Goal: Task Accomplishment & Management: Use online tool/utility

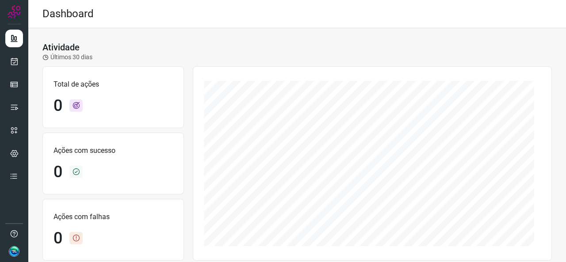
drag, startPoint x: 0, startPoint y: 0, endPoint x: 258, endPoint y: 39, distance: 260.9
click at [258, 39] on div "Atividade Últimos 30 dias Total de ações 0 Ações com sucesso 0 Ações com falhas…" at bounding box center [297, 247] width 538 height 439
click at [15, 79] on link at bounding box center [14, 85] width 18 height 18
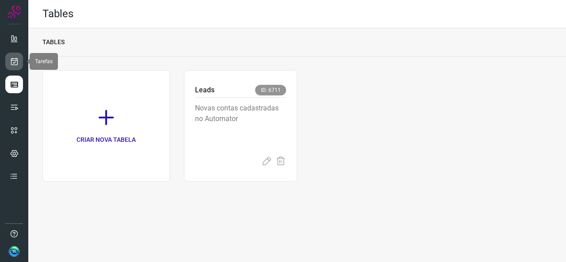
click at [13, 58] on icon at bounding box center [14, 61] width 9 height 9
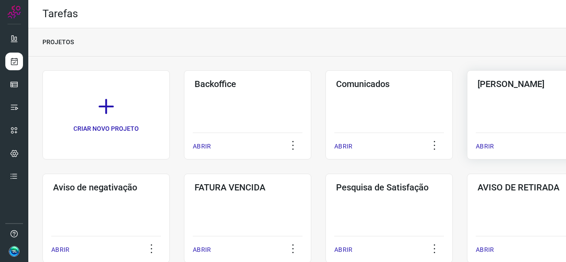
click at [474, 103] on div "Pós Serviço ABRIR" at bounding box center [530, 114] width 127 height 89
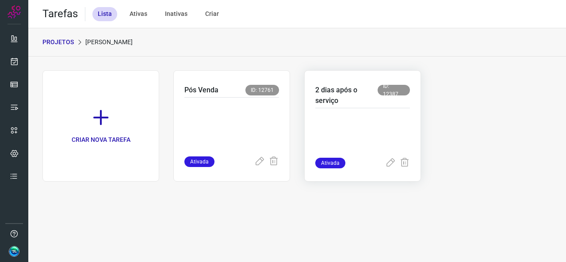
click at [346, 138] on p at bounding box center [363, 136] width 95 height 44
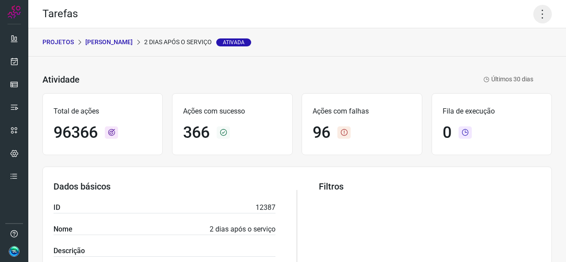
click at [534, 16] on icon at bounding box center [543, 14] width 19 height 19
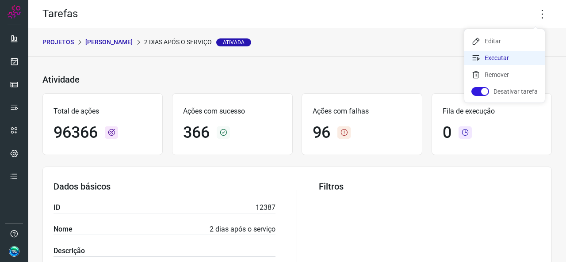
click at [482, 61] on li "Executar" at bounding box center [505, 58] width 81 height 14
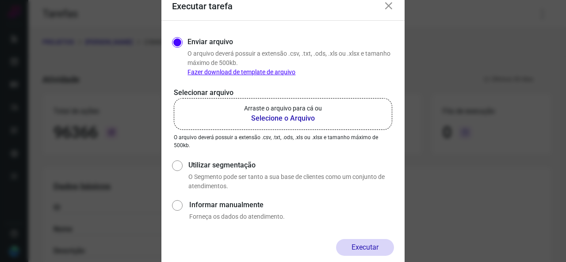
click at [295, 125] on label "Arraste o arquivo para cá ou Selecione o Arquivo" at bounding box center [283, 114] width 219 height 32
click at [0, 0] on input "Arraste o arquivo para cá ou Selecione o Arquivo" at bounding box center [0, 0] width 0 height 0
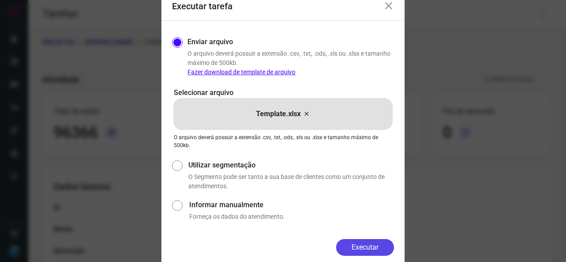
click at [361, 250] on button "Executar" at bounding box center [365, 247] width 58 height 17
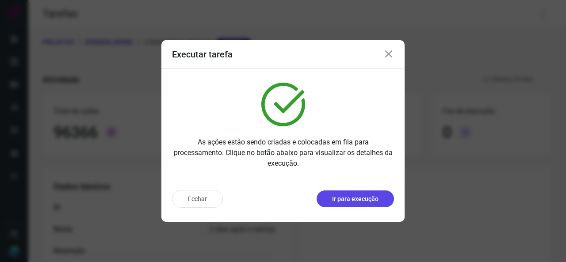
click at [358, 200] on p "Ir para execução" at bounding box center [355, 199] width 46 height 9
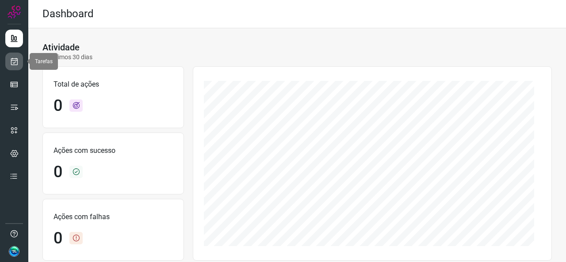
click at [17, 62] on icon at bounding box center [14, 61] width 9 height 9
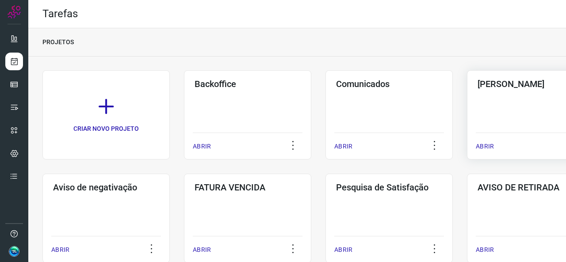
click at [496, 101] on div "Pós Serviço ABRIR" at bounding box center [530, 114] width 127 height 89
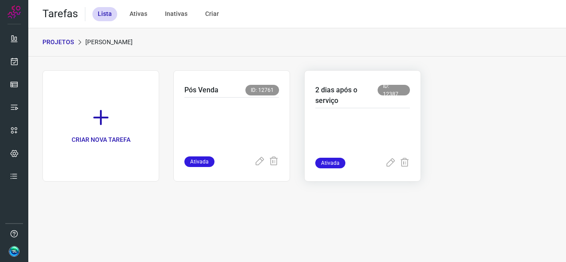
click at [383, 112] on div at bounding box center [363, 133] width 95 height 50
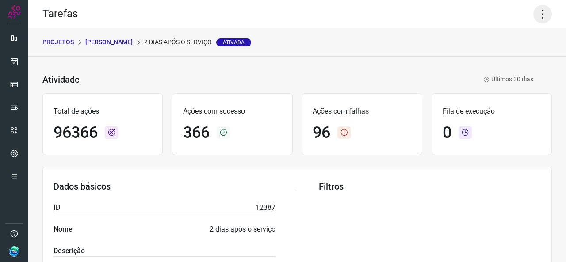
click at [540, 18] on icon at bounding box center [543, 14] width 19 height 19
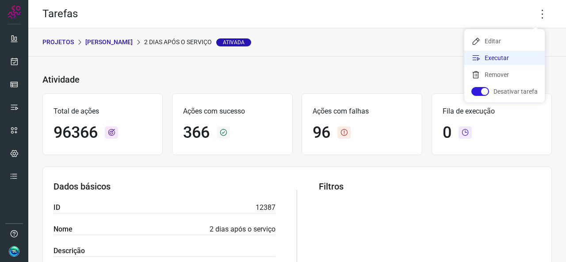
click at [491, 59] on li "Executar" at bounding box center [505, 58] width 81 height 14
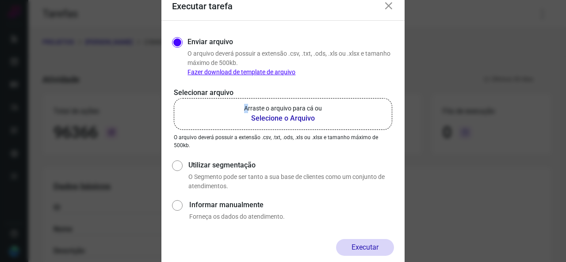
click at [248, 111] on p "Arraste o arquivo para cá ou" at bounding box center [283, 108] width 78 height 9
click at [263, 115] on b "Selecione o Arquivo" at bounding box center [283, 118] width 78 height 11
click at [0, 0] on input "Arraste o arquivo para cá ou Selecione o Arquivo" at bounding box center [0, 0] width 0 height 0
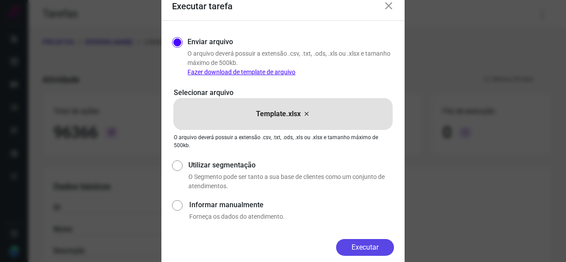
click at [359, 243] on button "Executar" at bounding box center [365, 247] width 58 height 17
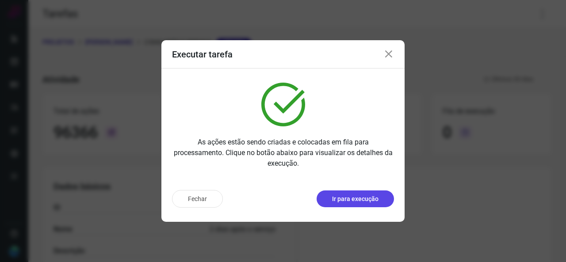
click at [361, 205] on button "Ir para execução" at bounding box center [355, 199] width 77 height 17
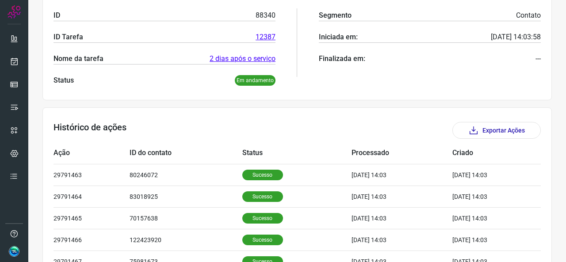
scroll to position [54, 0]
